Goal: Task Accomplishment & Management: Manage account settings

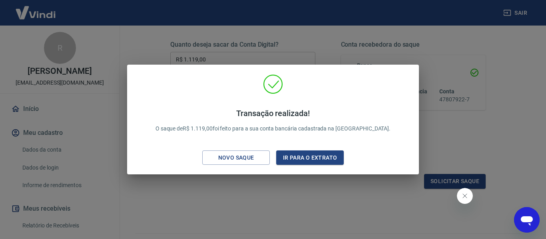
scroll to position [120, 0]
click at [319, 156] on button "Ir para o extrato" at bounding box center [309, 158] width 67 height 15
